Goal: Task Accomplishment & Management: Manage account settings

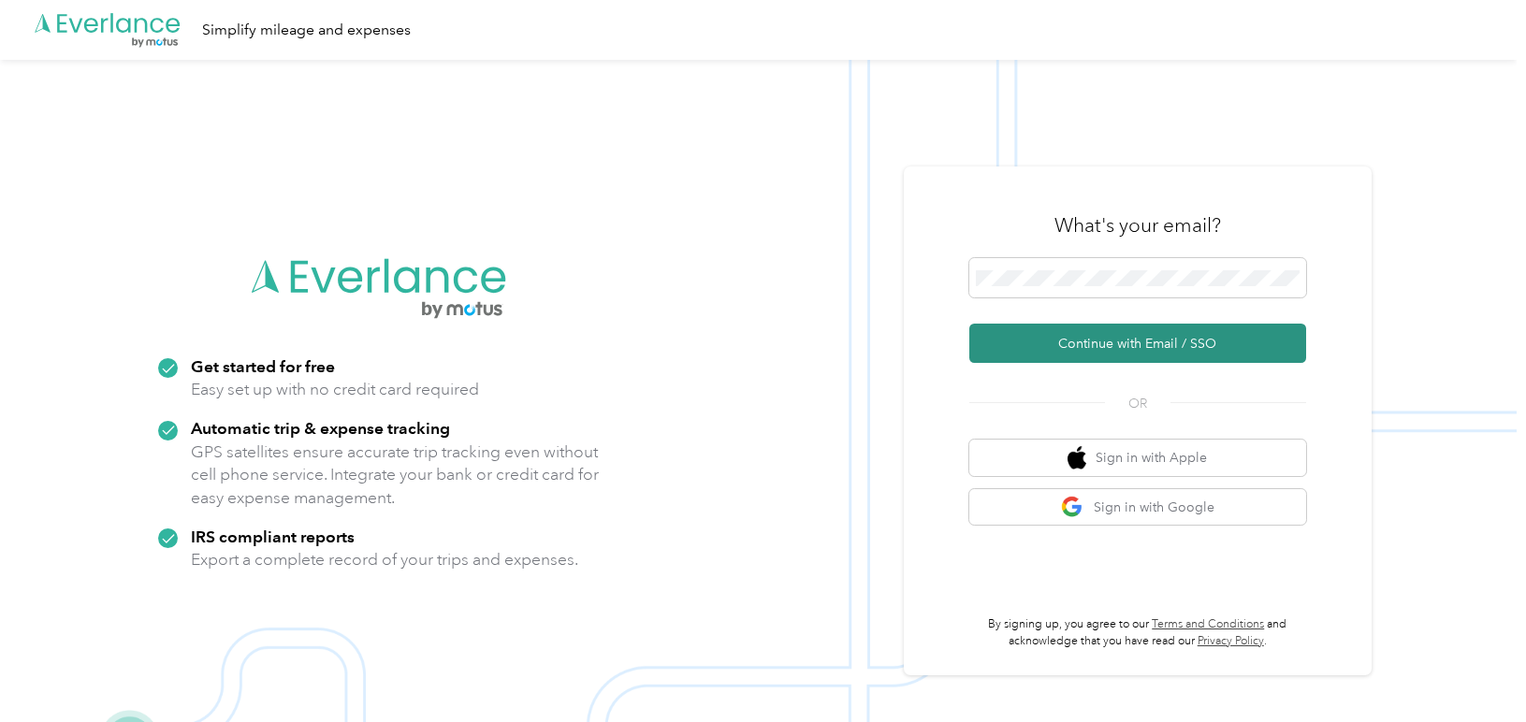
click at [1110, 355] on button "Continue with Email / SSO" at bounding box center [1137, 343] width 337 height 39
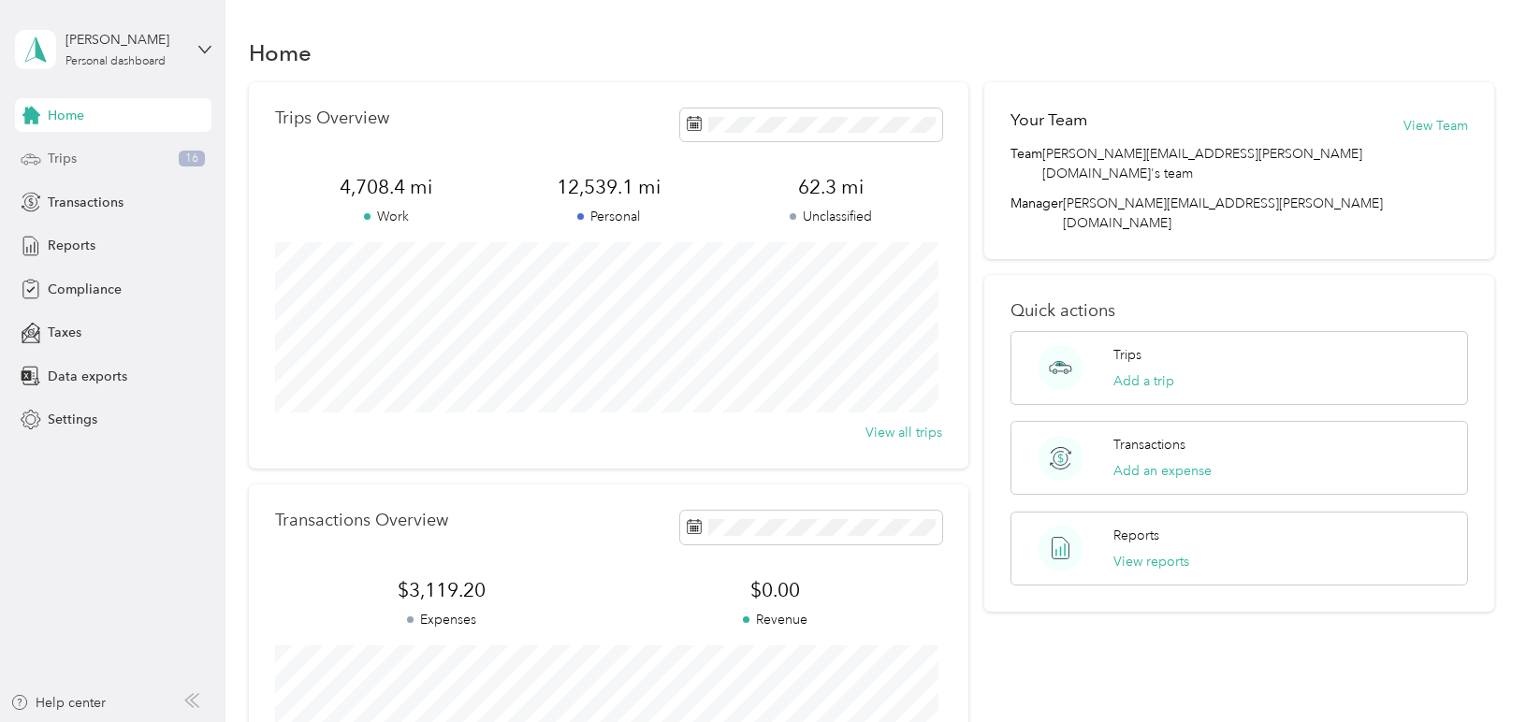
click at [110, 164] on div "Trips 16" at bounding box center [113, 159] width 196 height 34
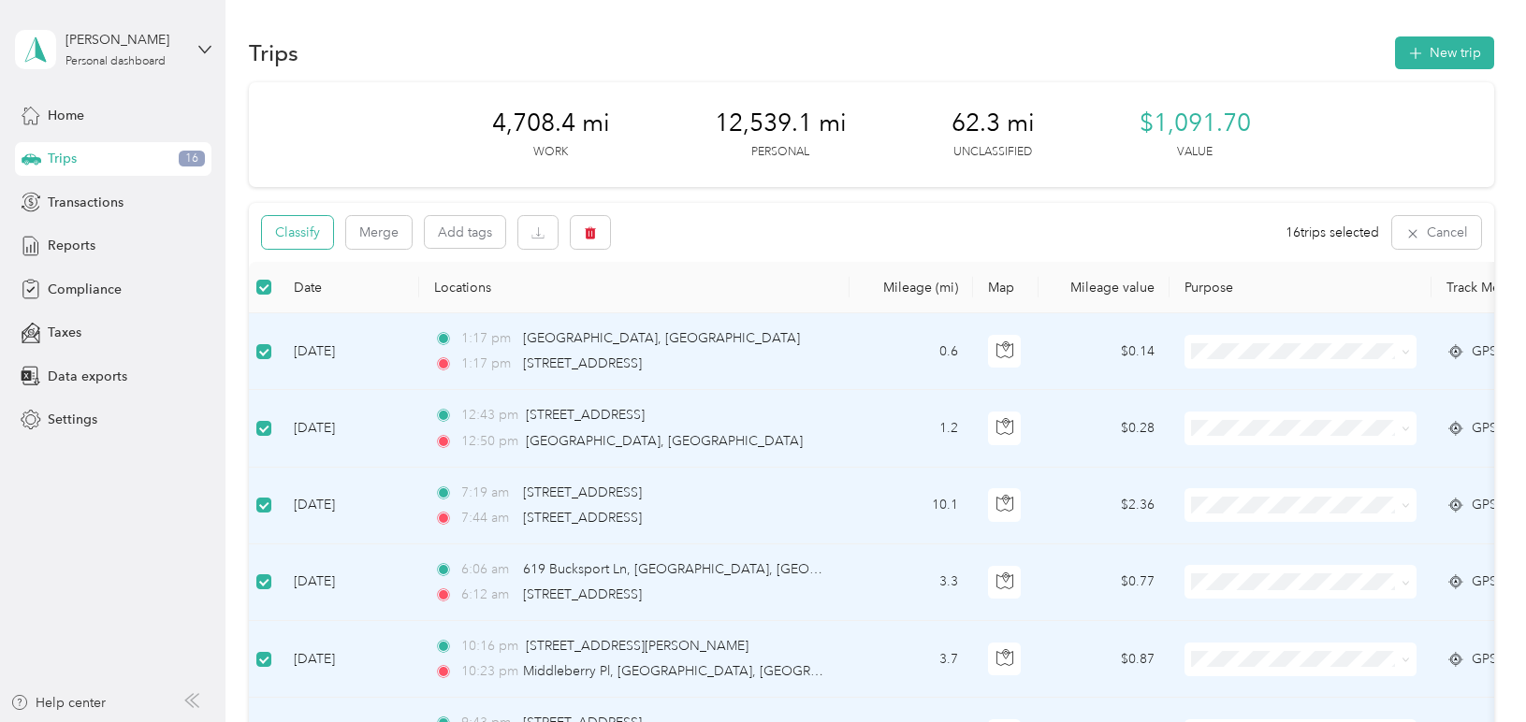
click at [310, 232] on button "Classify" at bounding box center [297, 232] width 71 height 33
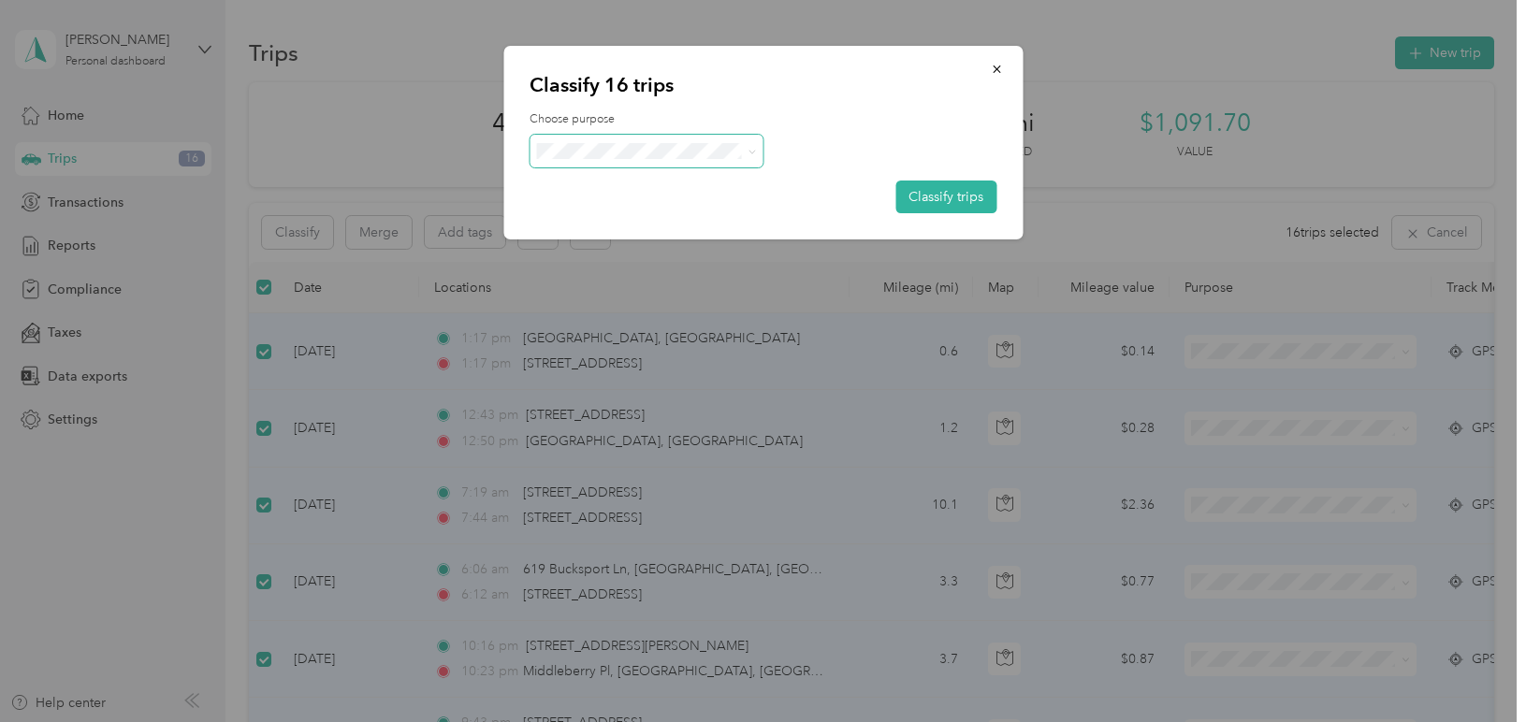
click at [598, 140] on span at bounding box center [646, 151] width 234 height 33
click at [593, 220] on span "Personal" at bounding box center [663, 219] width 174 height 20
click at [932, 186] on button "Classify trips" at bounding box center [945, 197] width 101 height 33
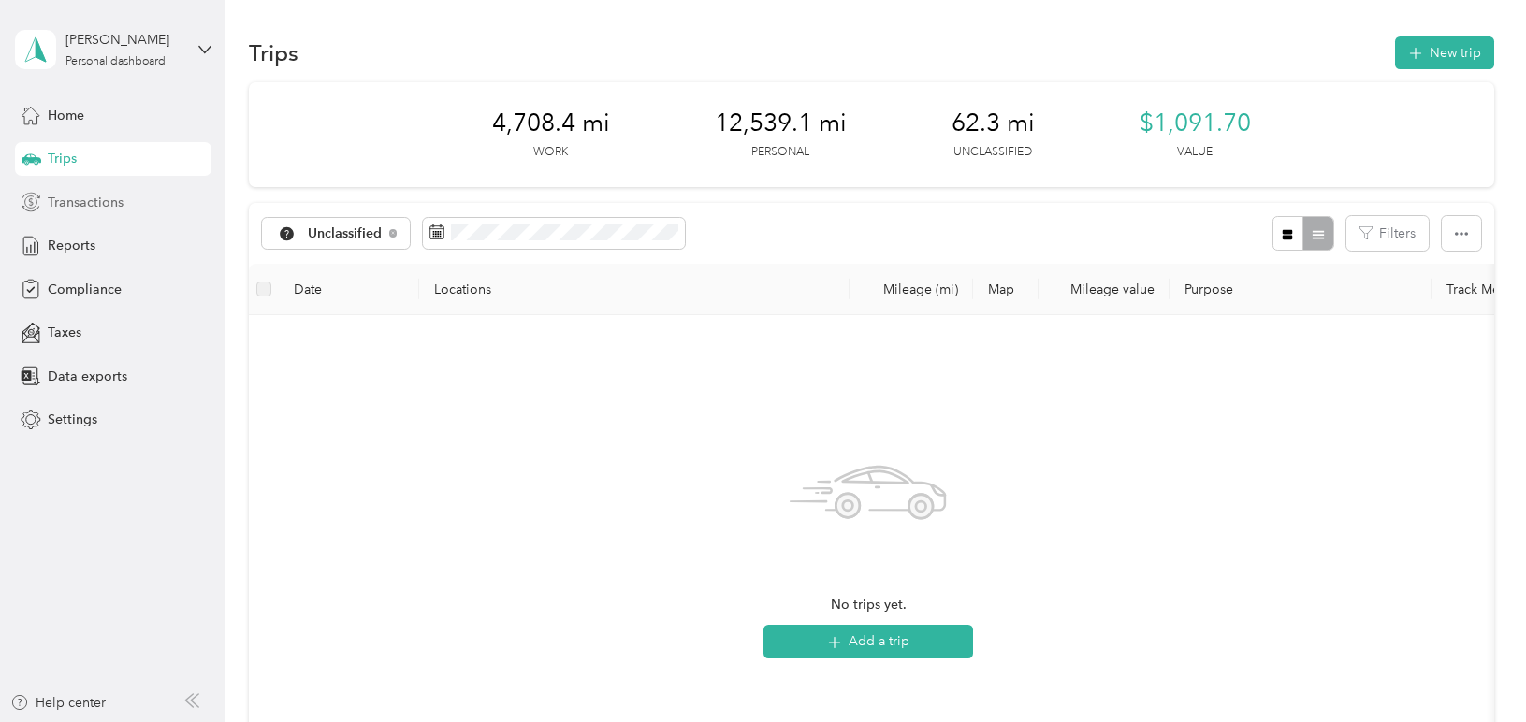
click at [94, 209] on span "Transactions" at bounding box center [86, 203] width 76 height 20
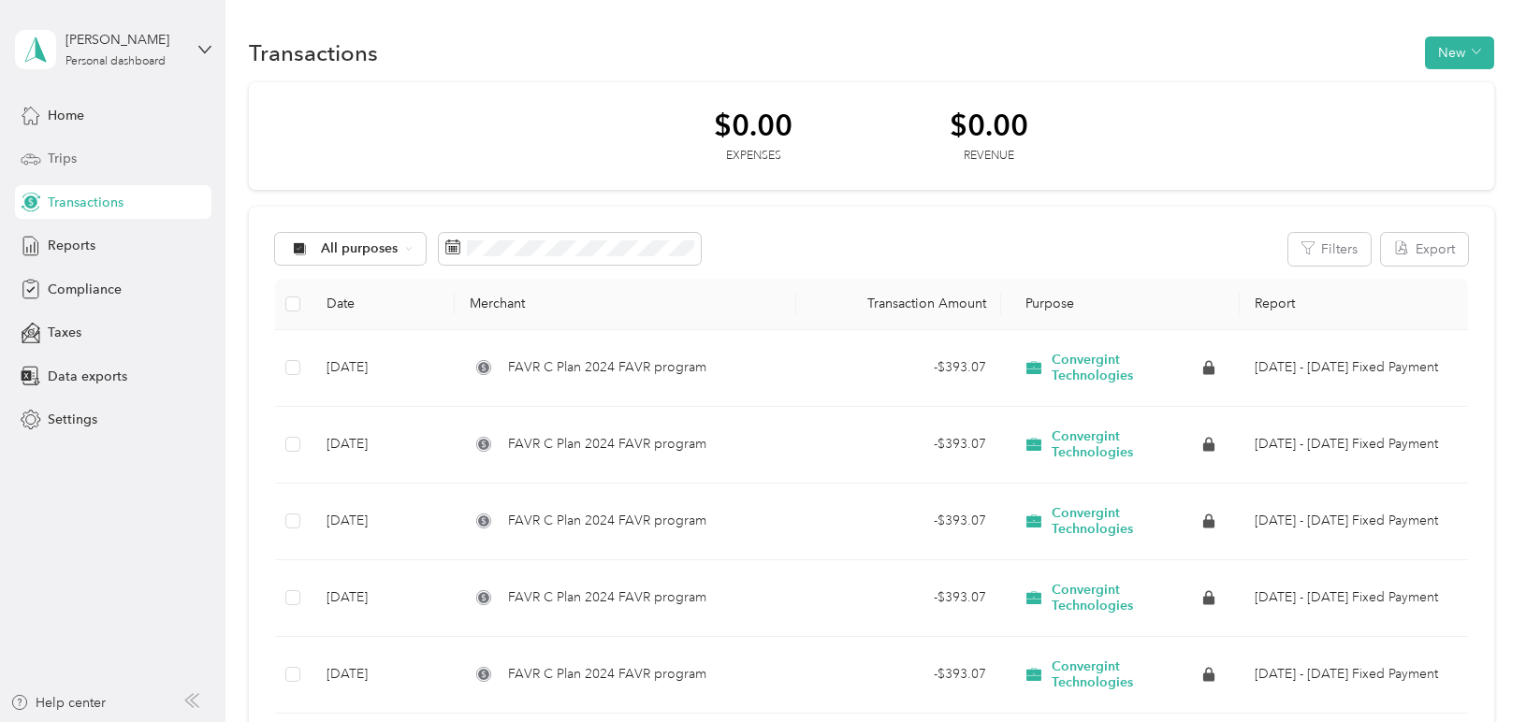
click at [86, 160] on div "Trips" at bounding box center [113, 159] width 196 height 34
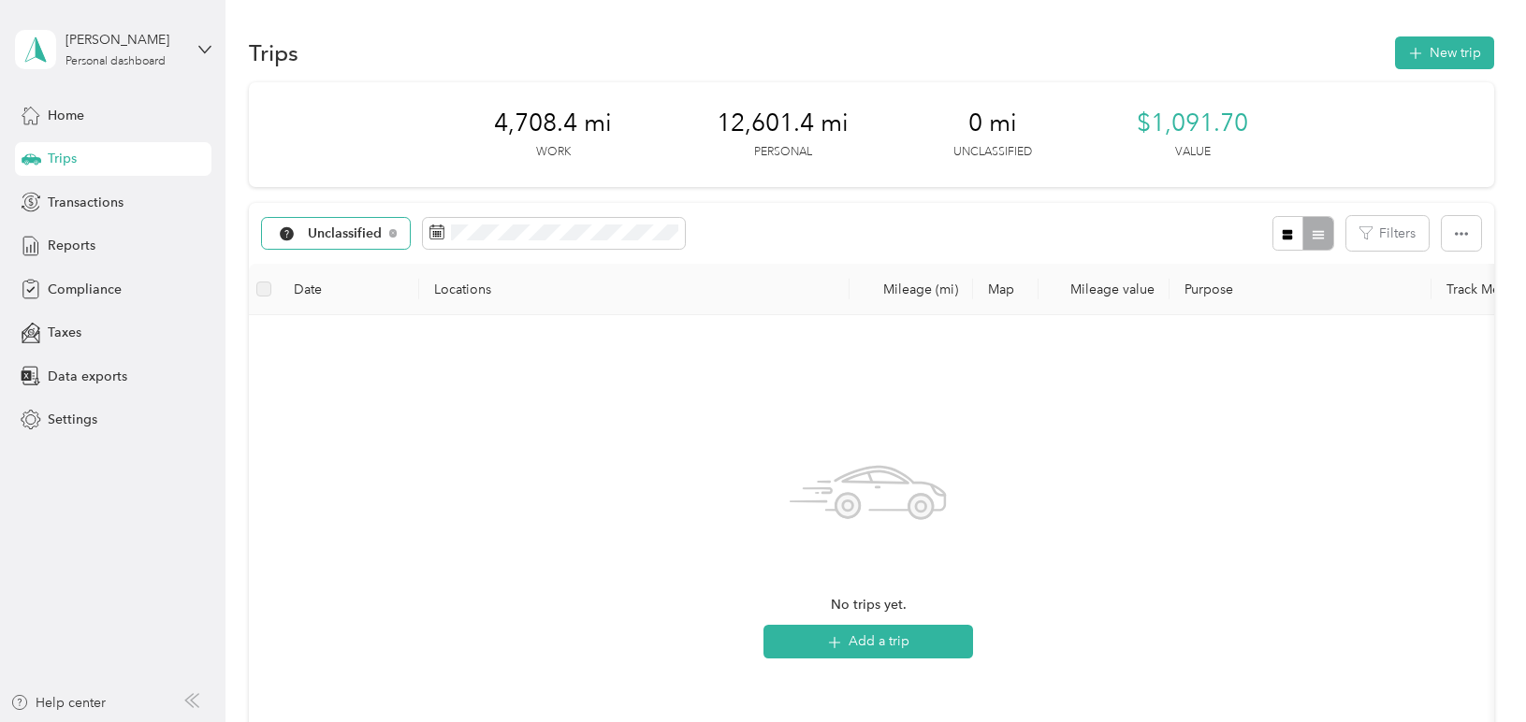
click at [371, 227] on span "Unclassified" at bounding box center [345, 233] width 75 height 13
click at [347, 265] on span "All purposes" at bounding box center [385, 267] width 153 height 20
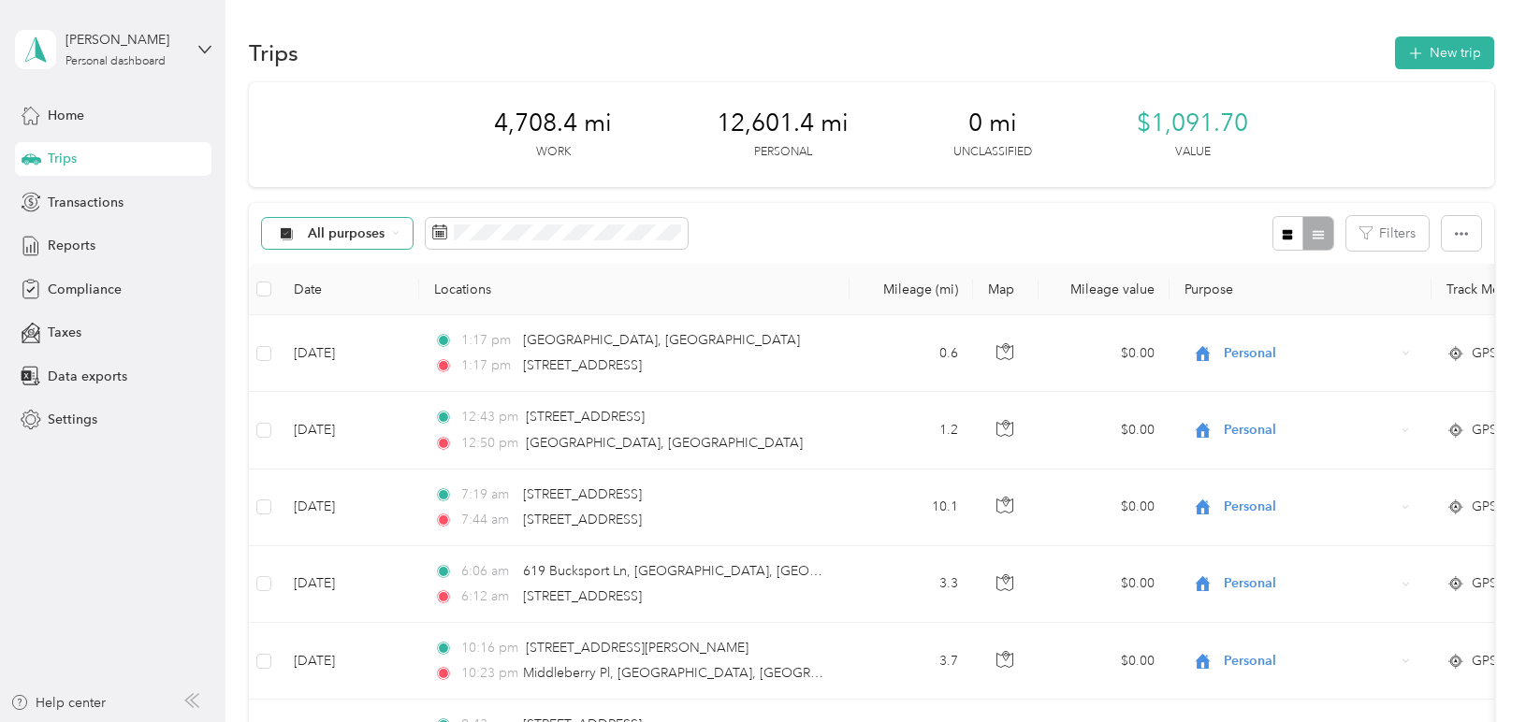
click at [377, 235] on span "All purposes" at bounding box center [347, 233] width 78 height 13
click at [861, 239] on div "All purposes Filters" at bounding box center [871, 233] width 1245 height 61
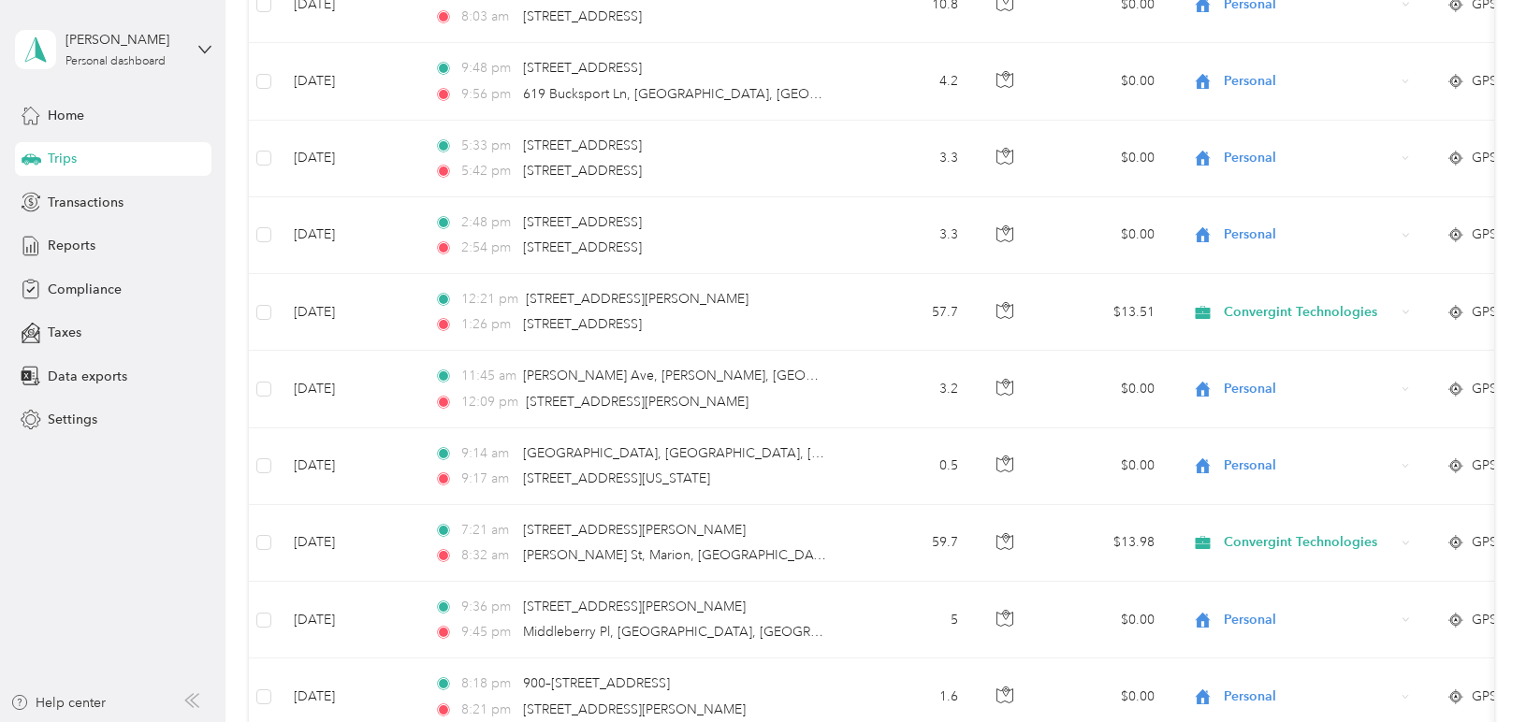
scroll to position [842, 0]
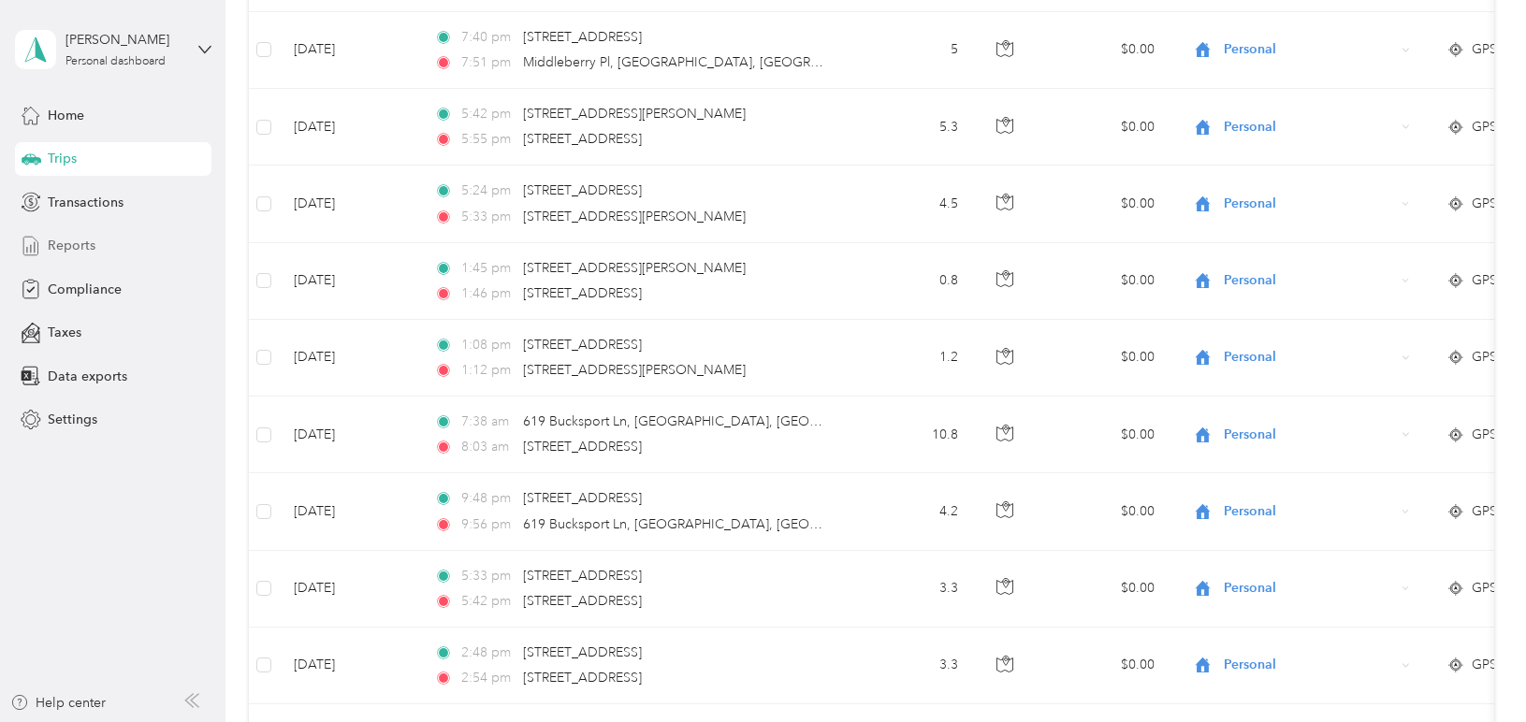
click at [116, 241] on div "Reports" at bounding box center [113, 246] width 196 height 34
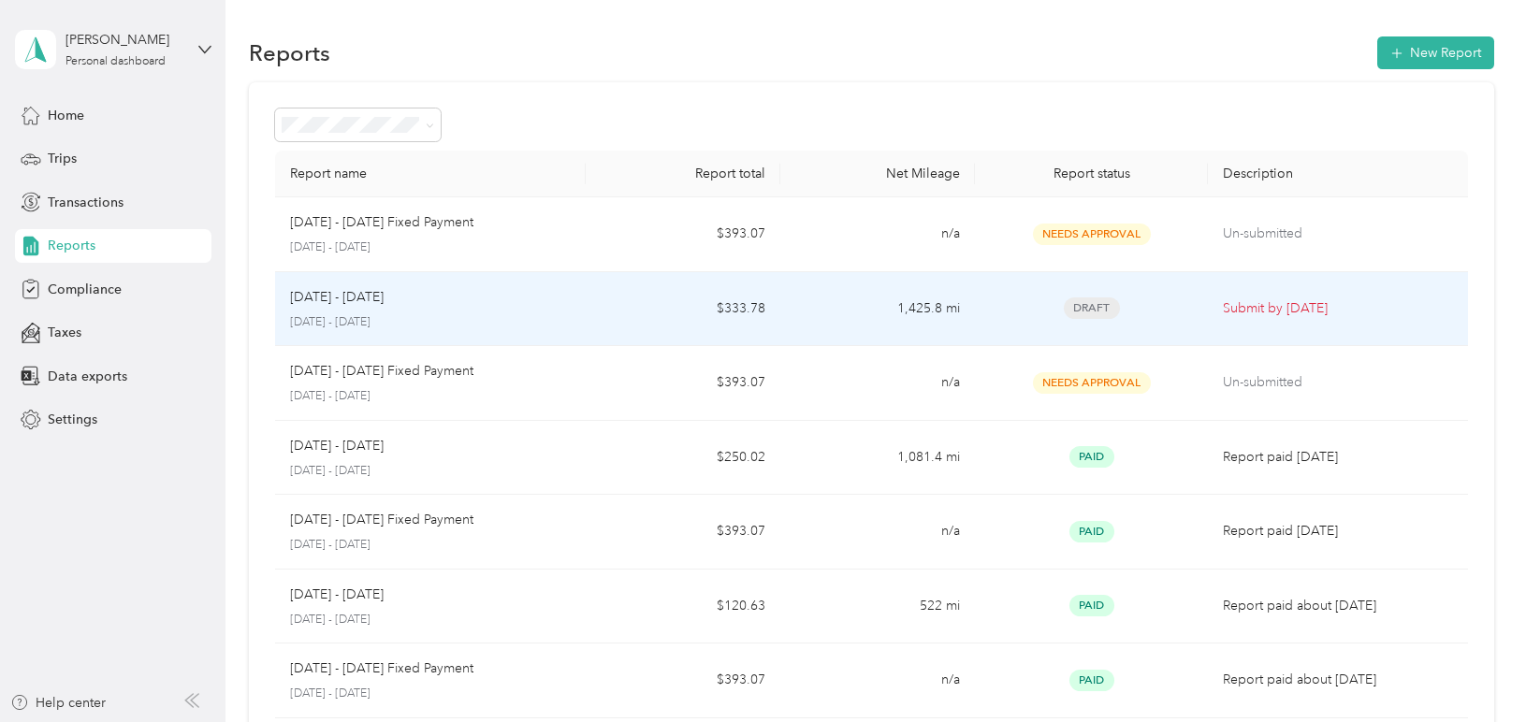
click at [1001, 303] on div "Draft" at bounding box center [1091, 308] width 203 height 22
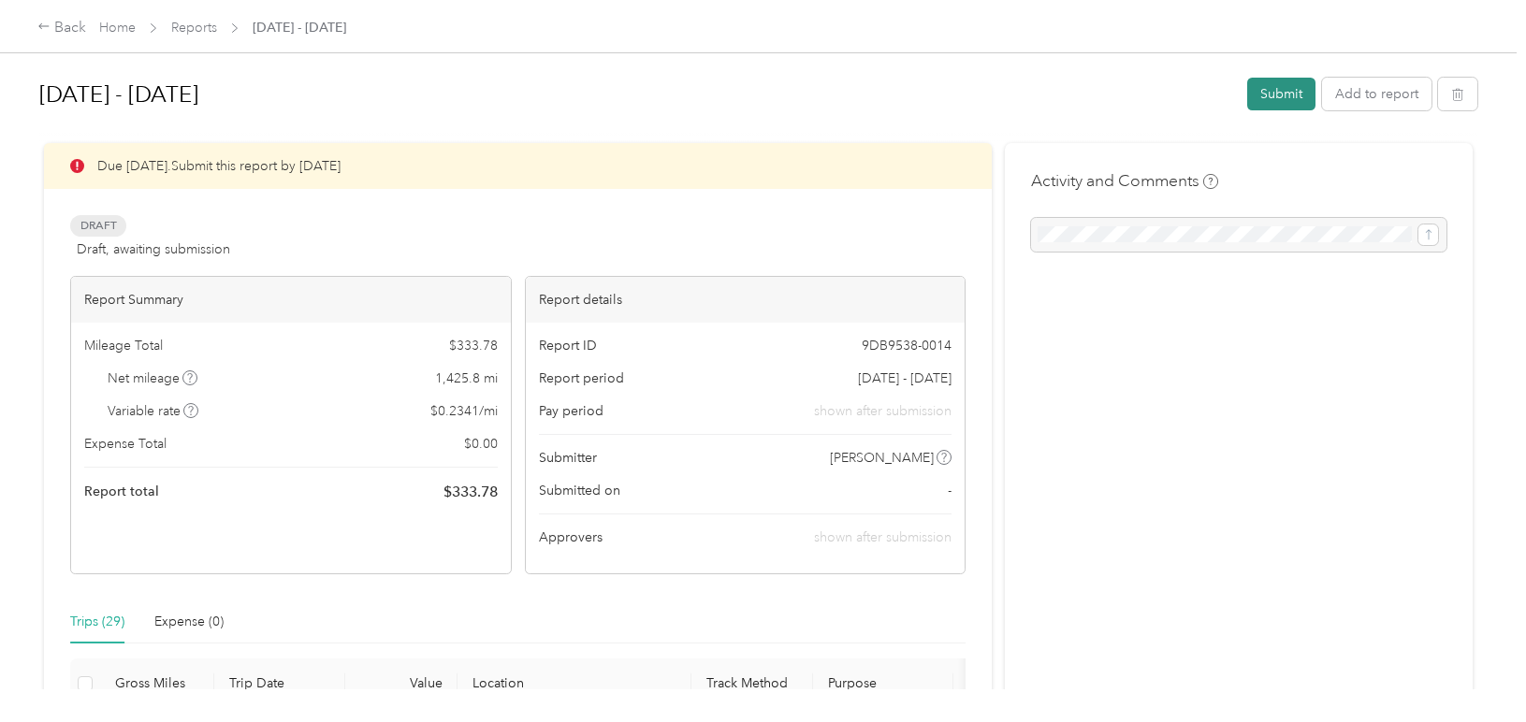
click at [1293, 98] on button "Submit" at bounding box center [1281, 94] width 68 height 33
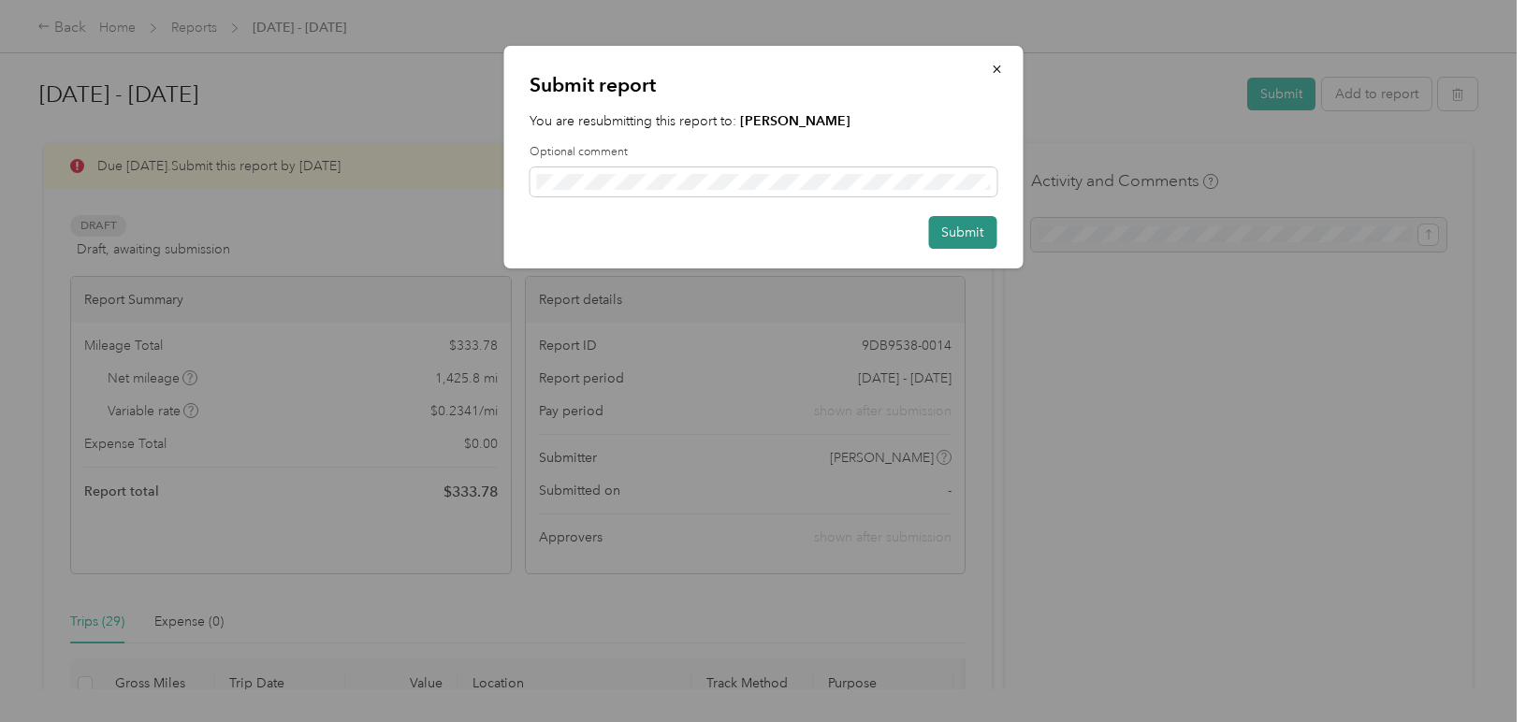
click at [964, 231] on button "Submit" at bounding box center [962, 232] width 68 height 33
